Goal: Consume media (video, audio): Consume media (video, audio)

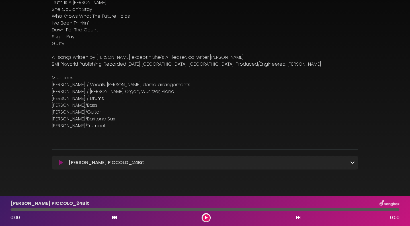
scroll to position [128, 0]
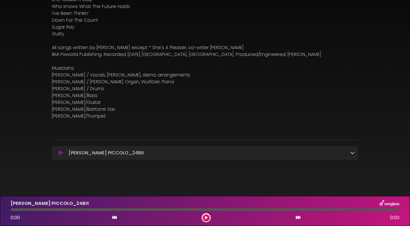
click at [352, 151] on icon at bounding box center [352, 152] width 5 height 5
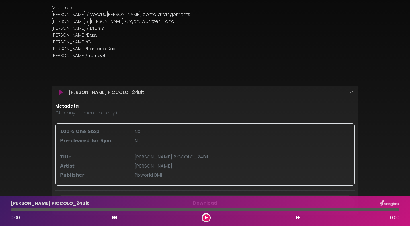
scroll to position [194, 0]
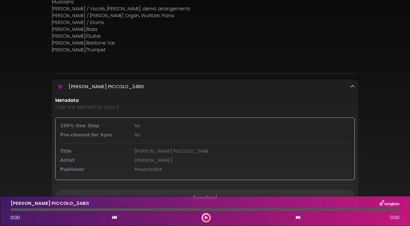
click at [349, 86] on div "[PERSON_NAME] PICCOLO_24Bit Loading Track..." at bounding box center [210, 86] width 288 height 7
click at [351, 87] on icon at bounding box center [352, 86] width 5 height 5
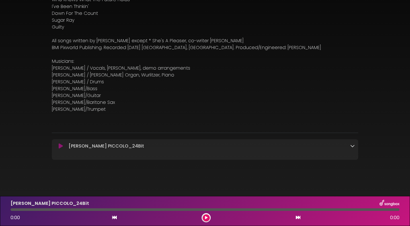
scroll to position [128, 0]
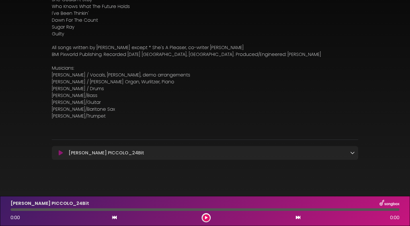
click at [60, 151] on icon at bounding box center [61, 153] width 4 height 6
click at [206, 216] on icon at bounding box center [206, 217] width 3 height 3
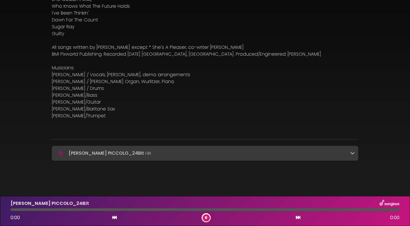
click at [352, 153] on icon at bounding box center [352, 152] width 5 height 5
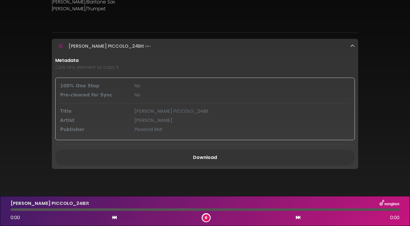
scroll to position [245, 0]
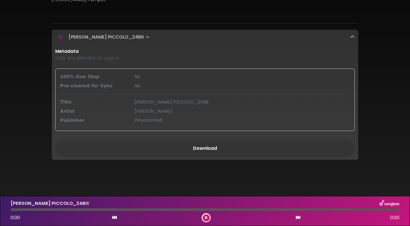
click at [207, 216] on icon at bounding box center [206, 217] width 2 height 3
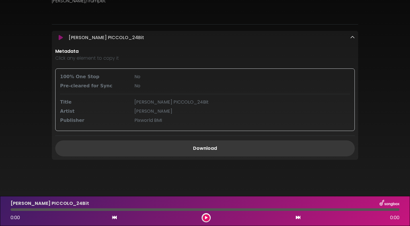
click at [206, 147] on link "Download" at bounding box center [205, 148] width 300 height 16
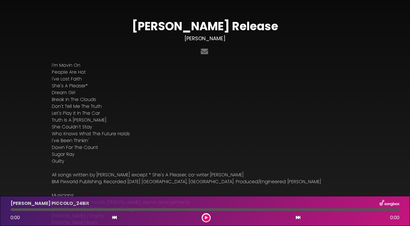
scroll to position [0, 0]
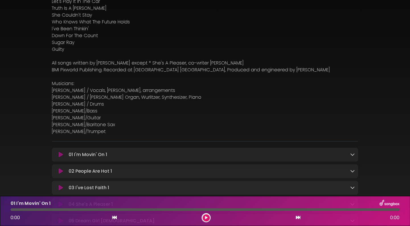
scroll to position [114, 0]
